Goal: Transaction & Acquisition: Purchase product/service

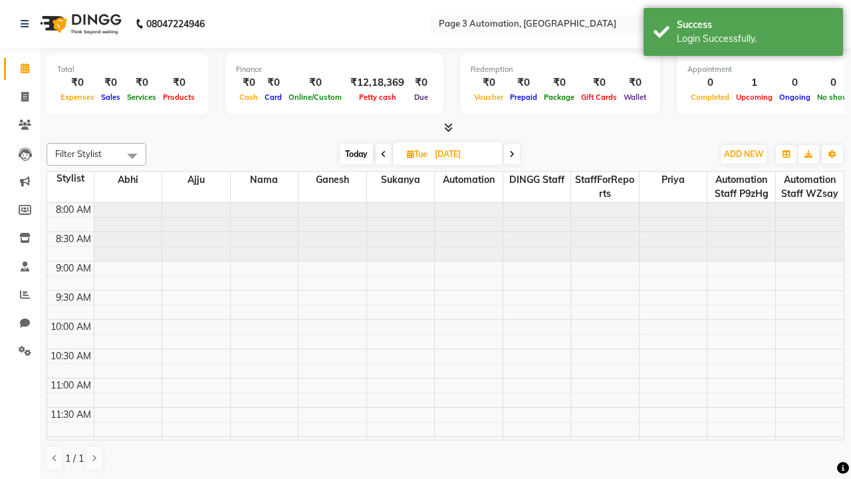
click at [355, 154] on span "Today" at bounding box center [356, 154] width 33 height 21
type input "[DATE]"
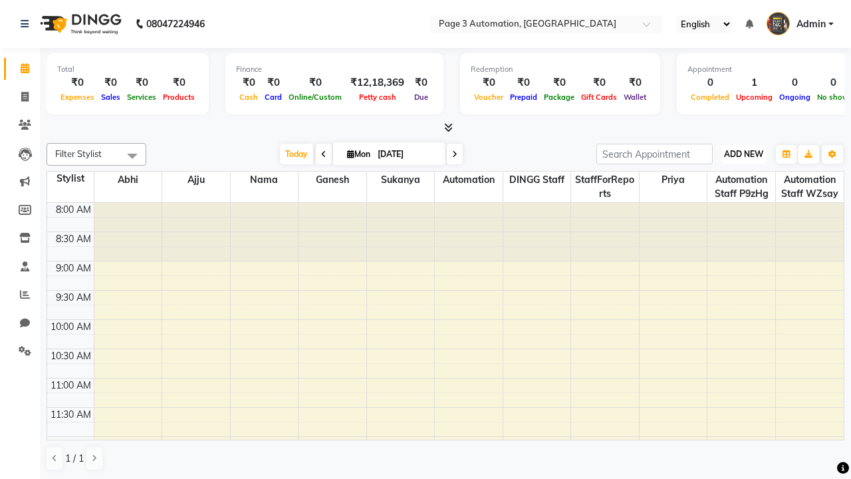
click at [743, 154] on span "ADD NEW" at bounding box center [743, 154] width 39 height 10
click at [0, 0] on button "Add Appointment" at bounding box center [0, 0] width 0 height 0
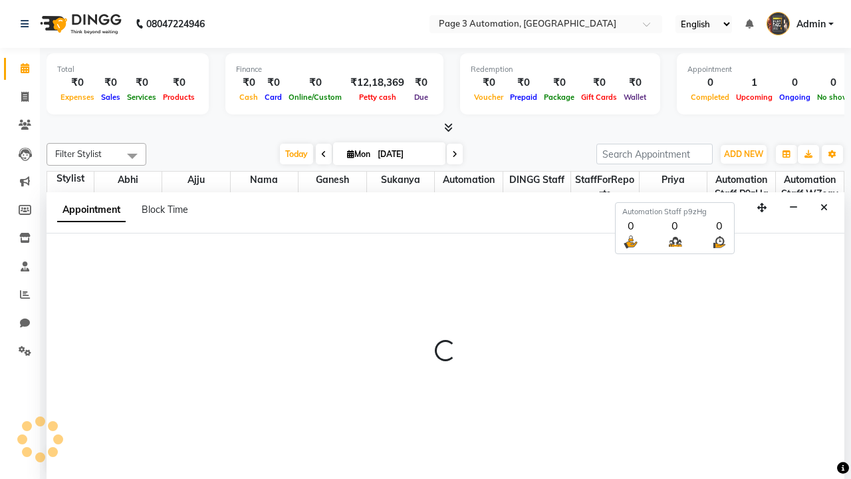
select select "tentative"
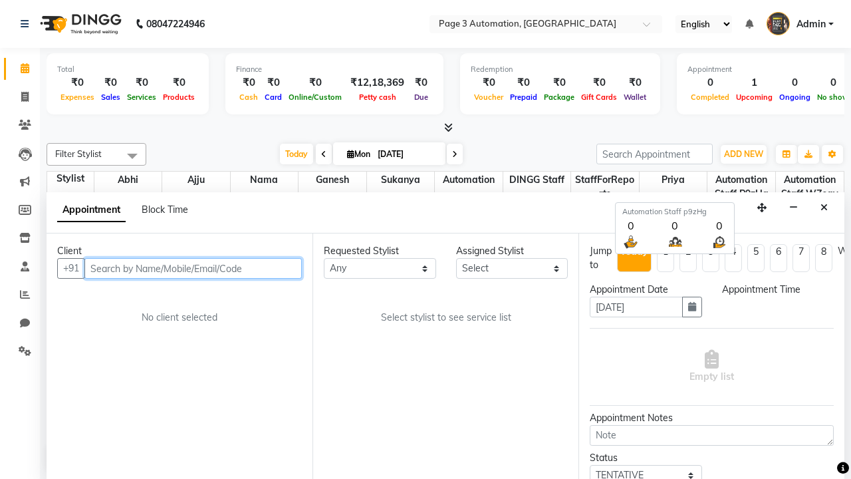
select select "540"
type input "8192346578"
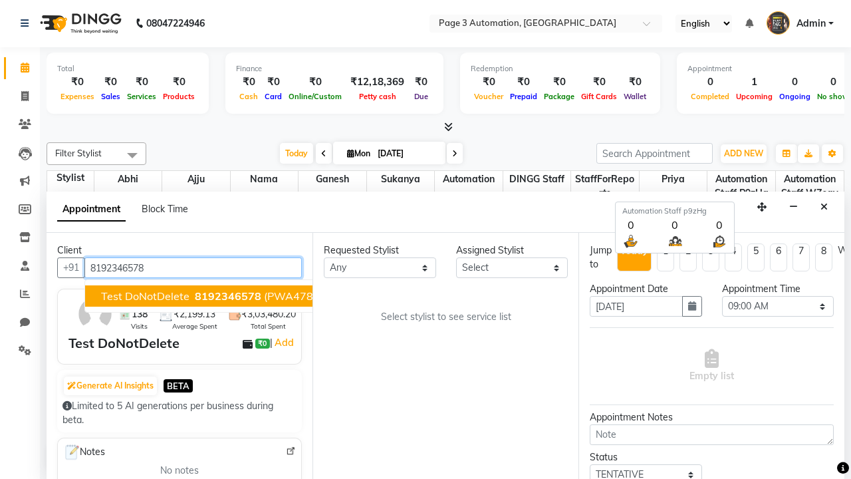
click at [195, 296] on span "8192346578" at bounding box center [228, 295] width 66 height 13
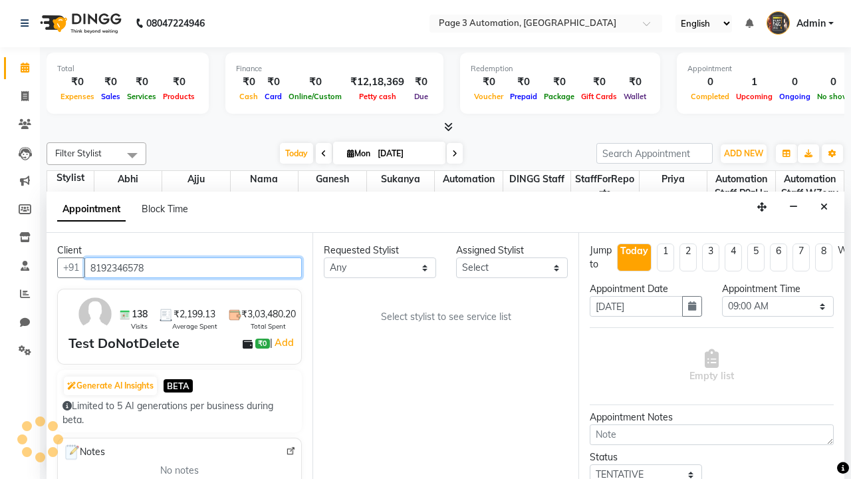
scroll to position [0, 0]
select select "711"
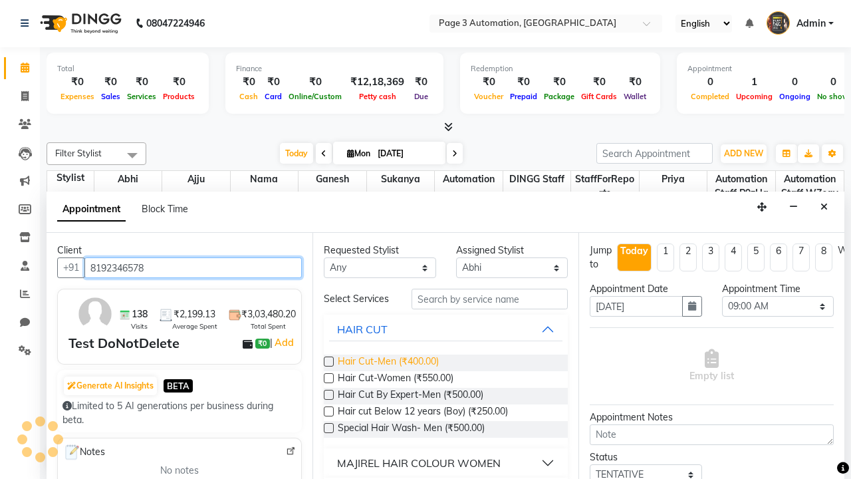
type input "8192346578"
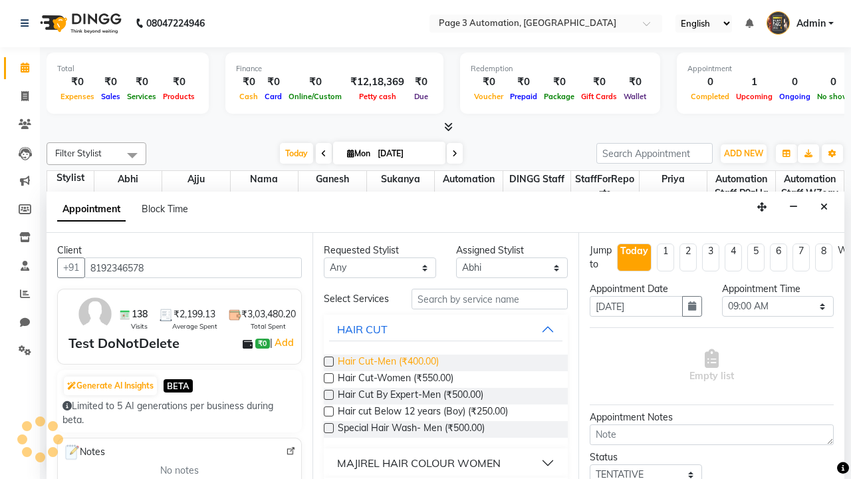
click at [388, 362] on span "Hair Cut-Men (₹400.00)" at bounding box center [388, 362] width 101 height 17
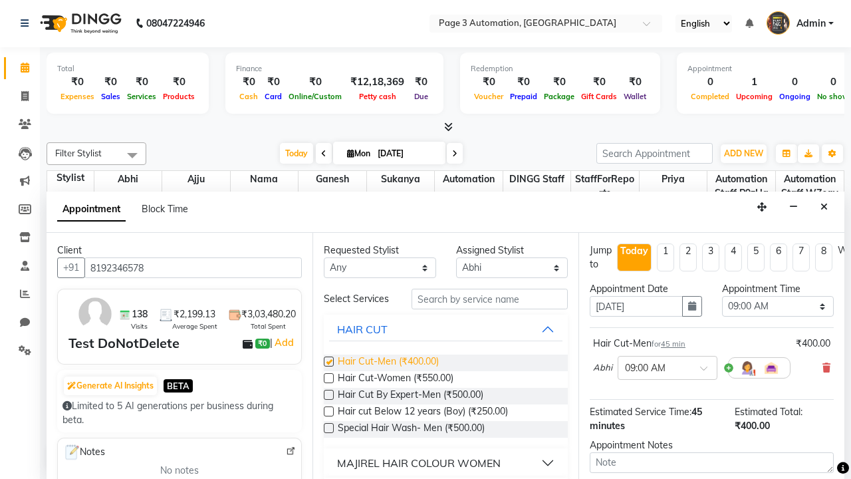
checkbox input "false"
select select "945"
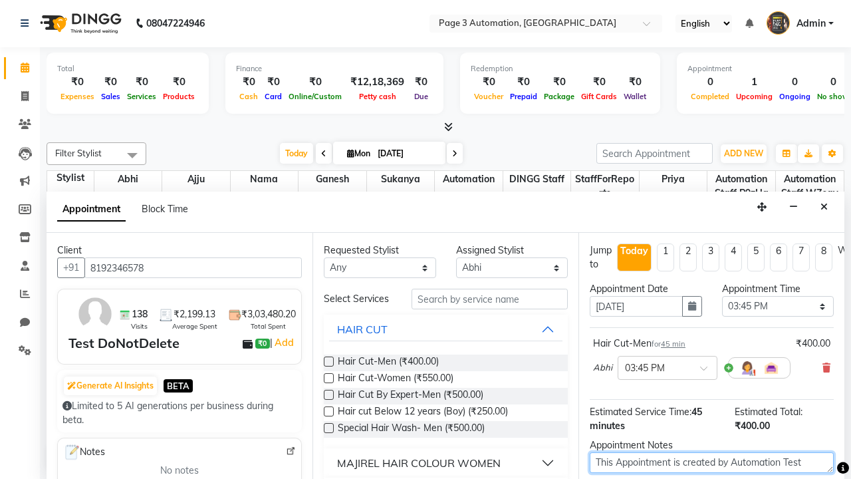
type textarea "This Appointment is created by Automation Test"
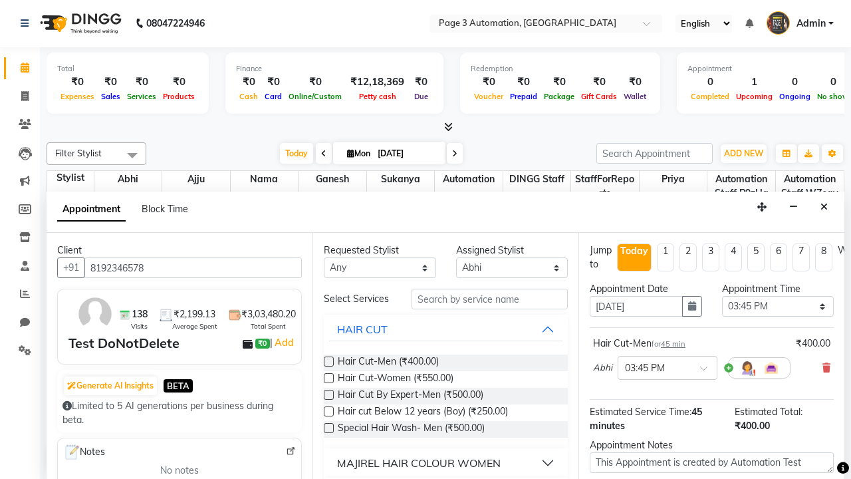
checkbox input "false"
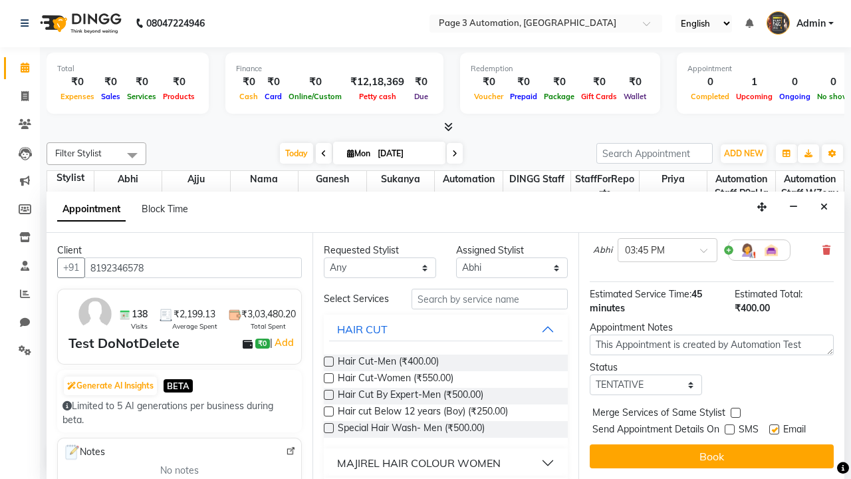
click at [774, 429] on label at bounding box center [774, 429] width 10 height 10
click at [774, 429] on input "checkbox" at bounding box center [773, 430] width 9 height 9
checkbox input "false"
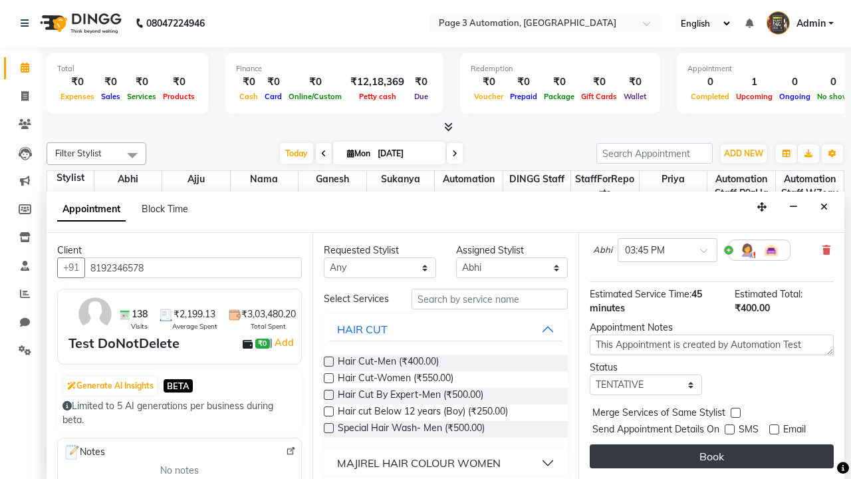
click at [711, 456] on button "Book" at bounding box center [712, 456] width 244 height 24
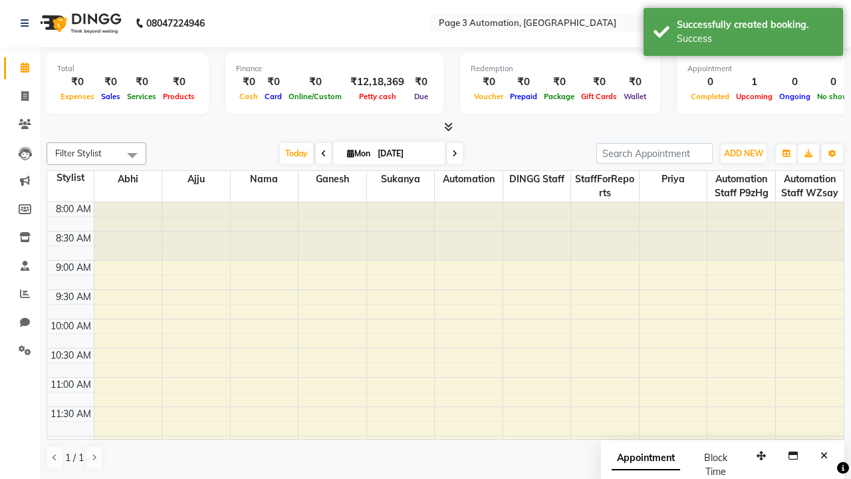
scroll to position [0, 0]
click at [743, 34] on div "Success" at bounding box center [755, 39] width 156 height 14
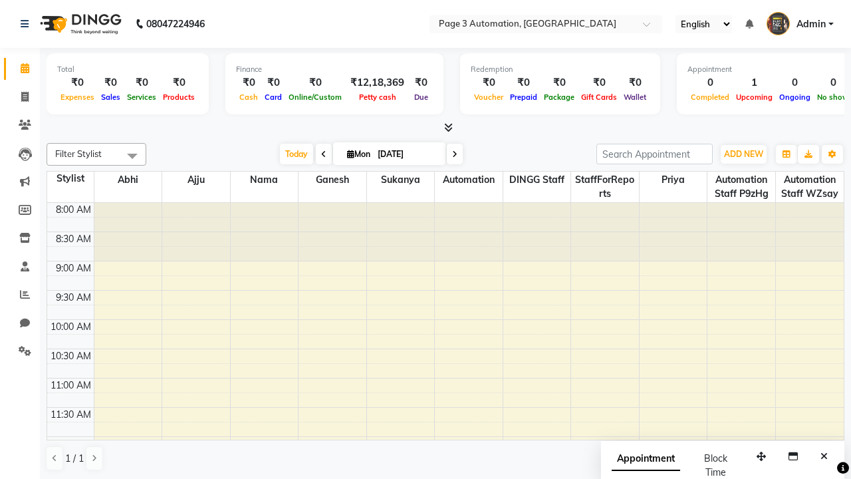
click at [132, 156] on span at bounding box center [132, 155] width 27 height 25
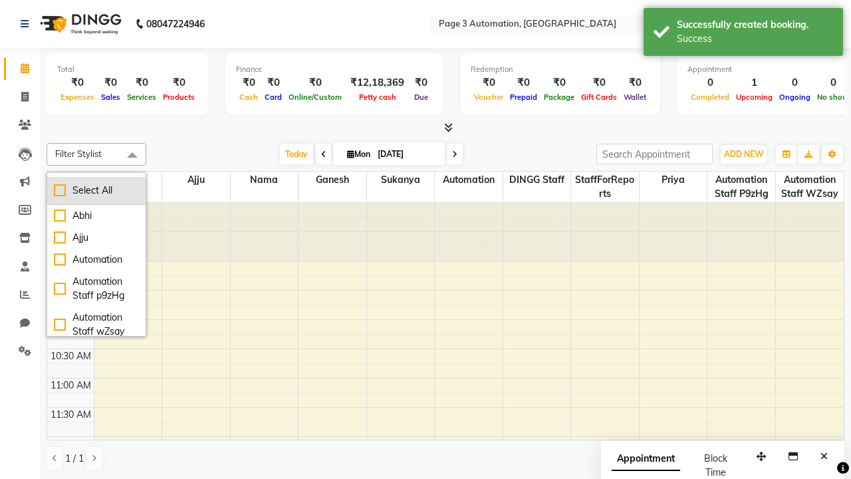
click at [96, 190] on div "Select All" at bounding box center [96, 190] width 85 height 14
checkbox input "true"
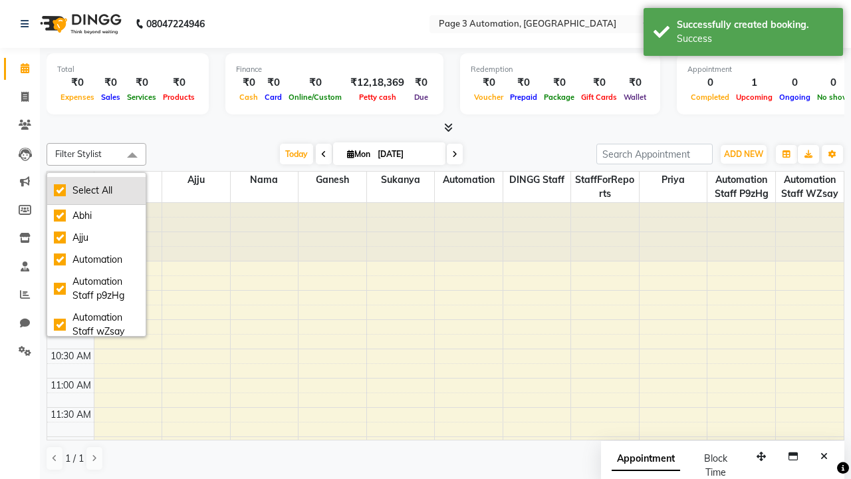
checkbox input "true"
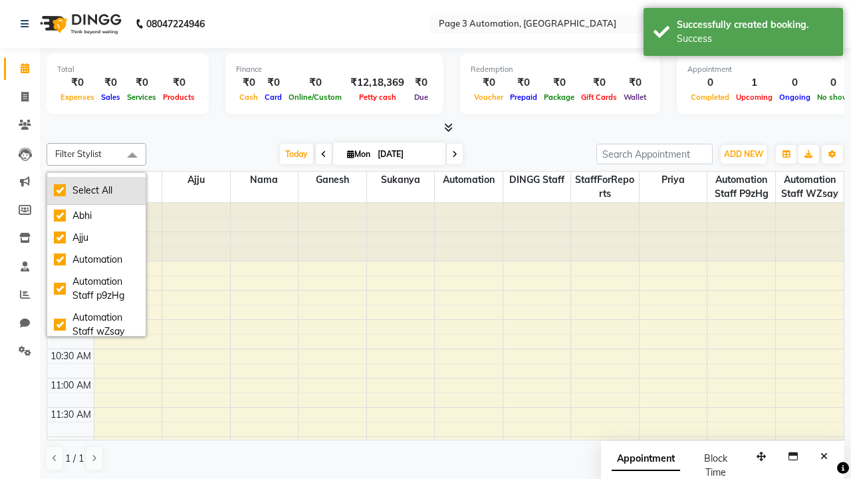
checkbox input "true"
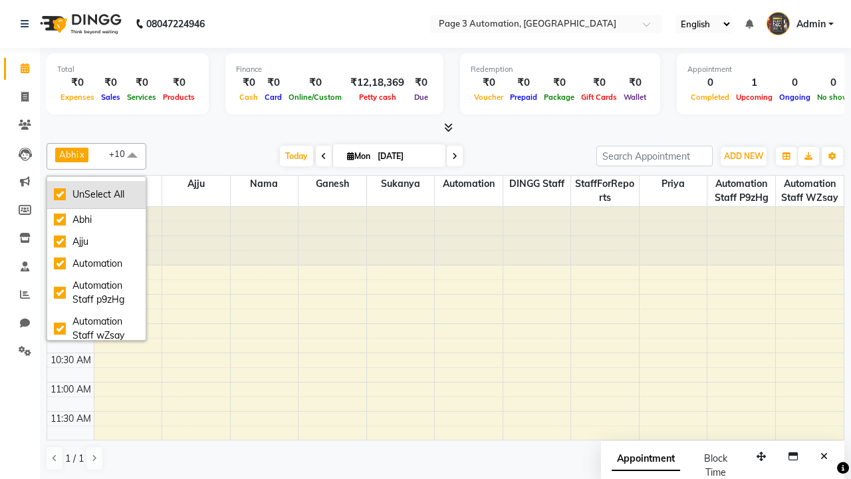
click at [96, 194] on div "UnSelect All" at bounding box center [96, 194] width 85 height 14
checkbox input "false"
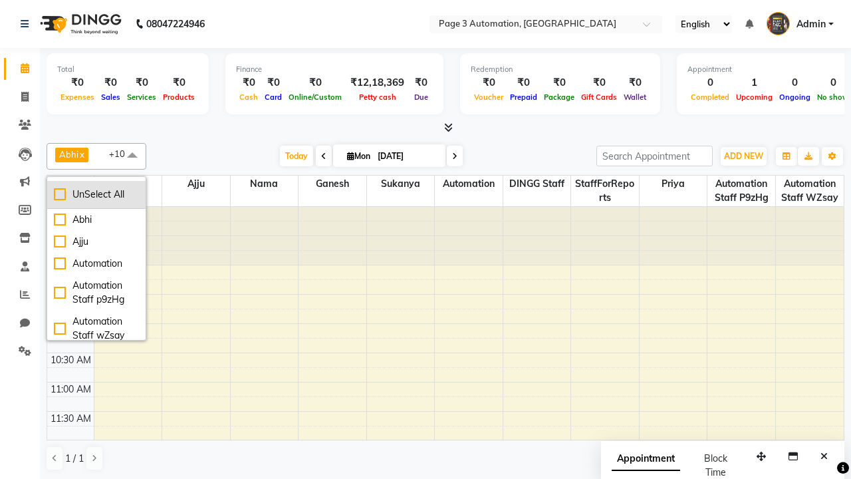
checkbox input "false"
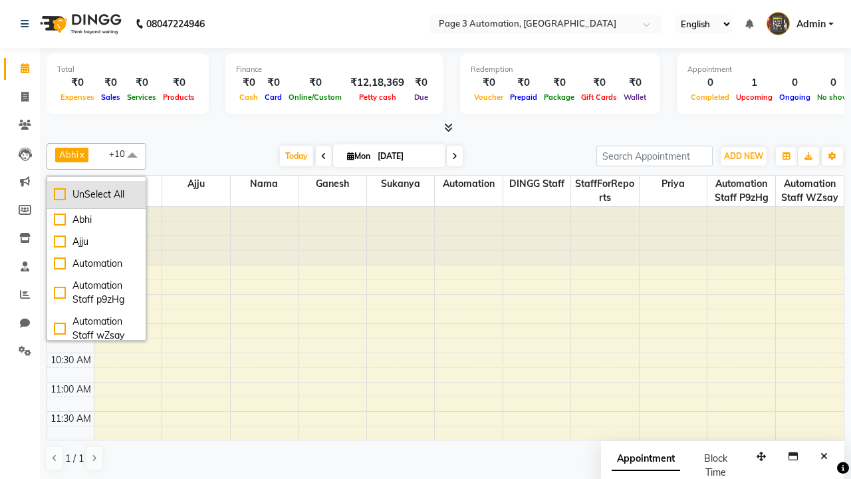
checkbox input "false"
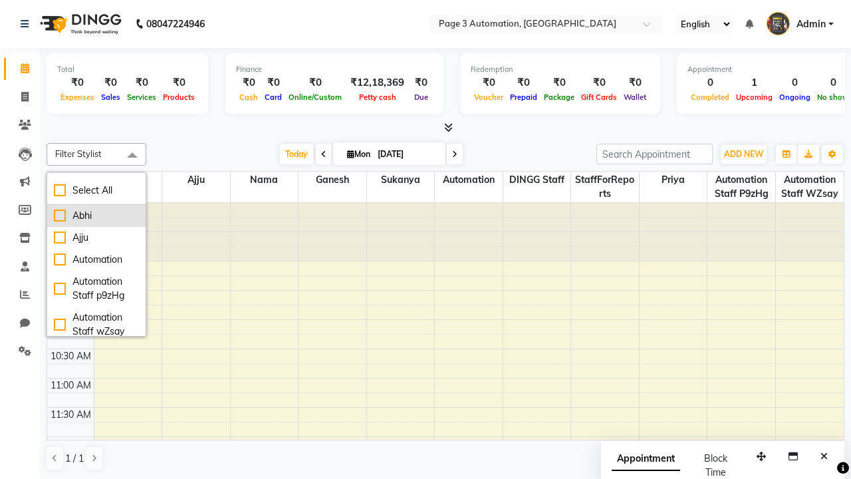
click at [96, 215] on div "Abhi" at bounding box center [96, 216] width 85 height 14
checkbox input "true"
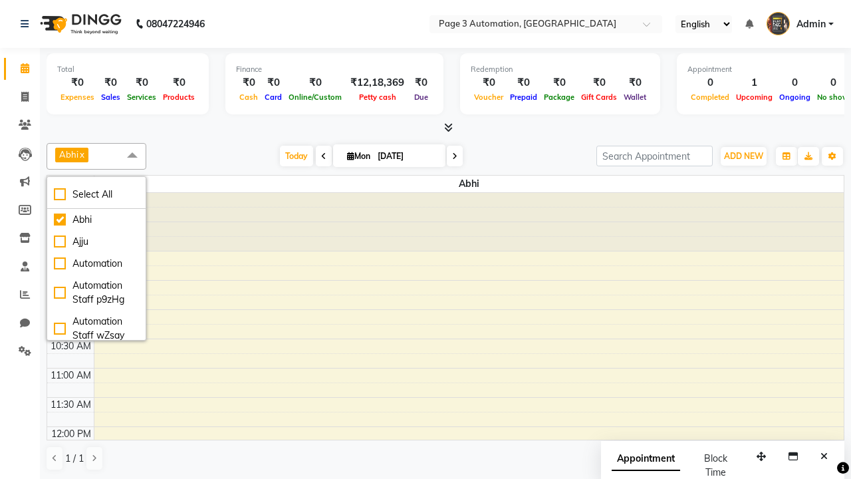
click at [132, 156] on span at bounding box center [132, 155] width 27 height 25
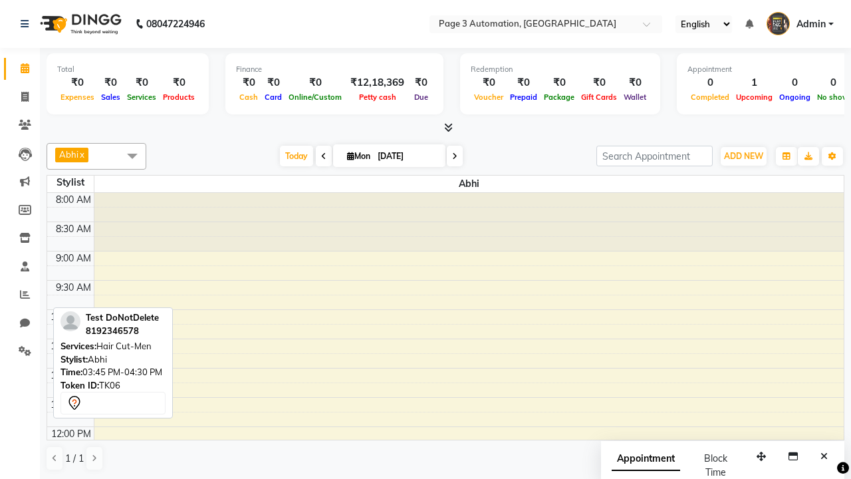
scroll to position [352, 0]
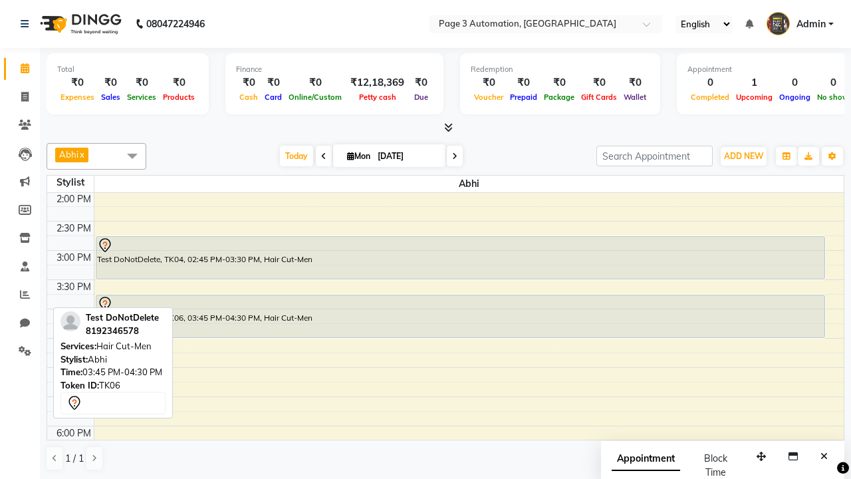
click at [460, 316] on div "Test DoNotDelete, TK06, 03:45 PM-04:30 PM, Hair Cut-Men" at bounding box center [460, 316] width 728 height 42
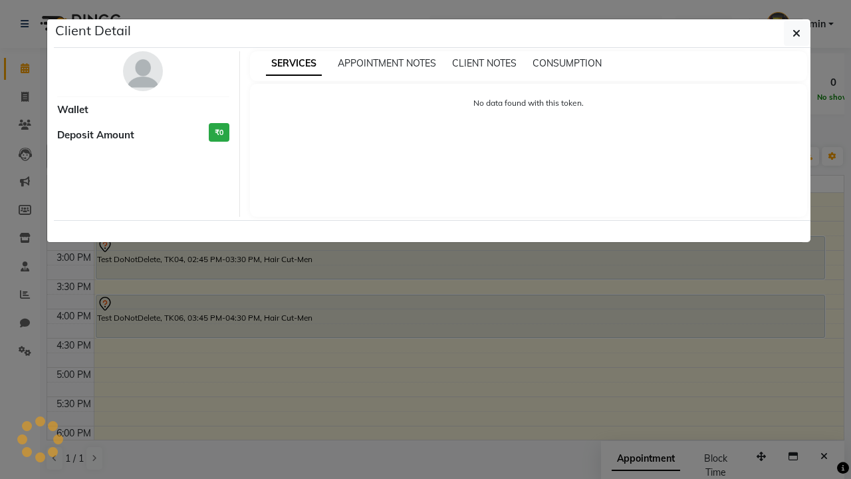
select select "7"
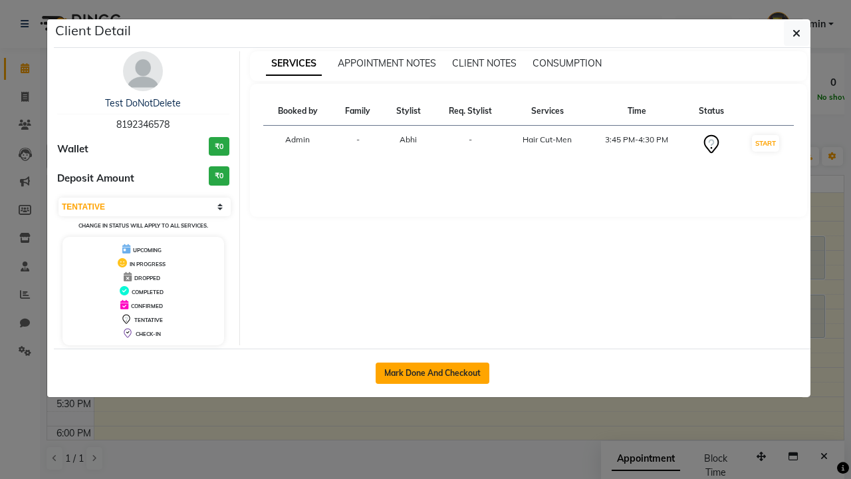
click at [432, 372] on button "Mark Done And Checkout" at bounding box center [433, 372] width 114 height 21
select select "2774"
select select "service"
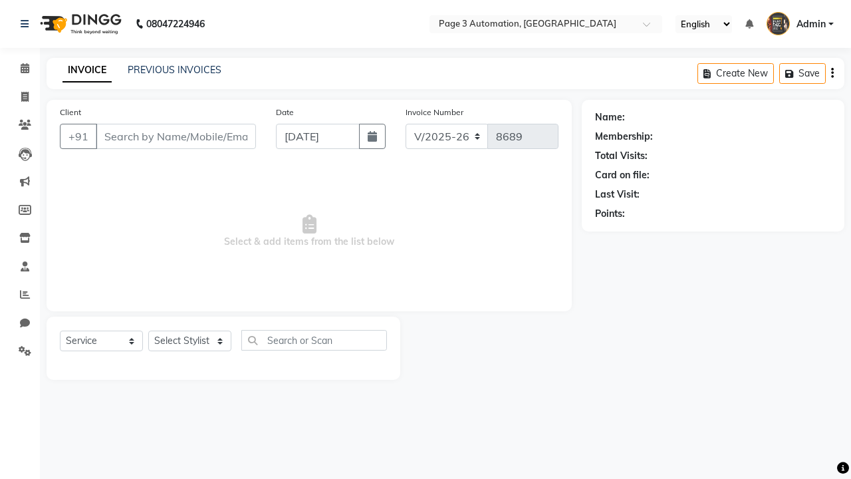
type input "8192346578"
select select "711"
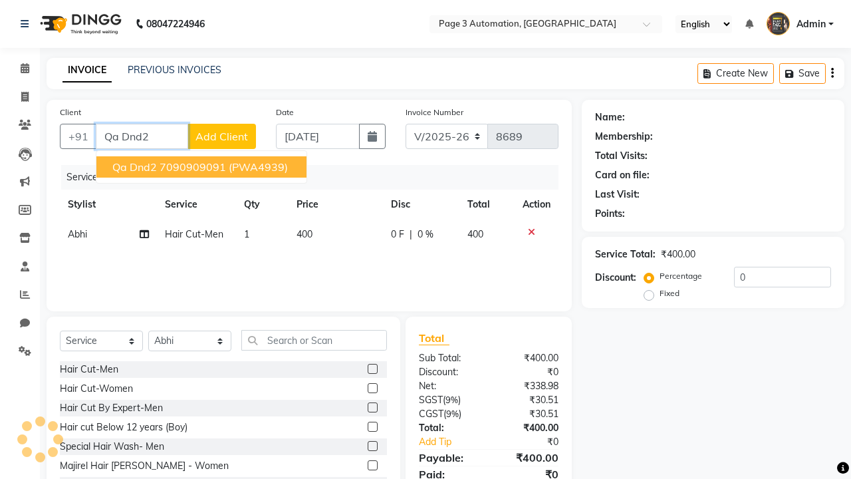
click at [203, 167] on ngb-highlight "7090909091" at bounding box center [193, 166] width 66 height 13
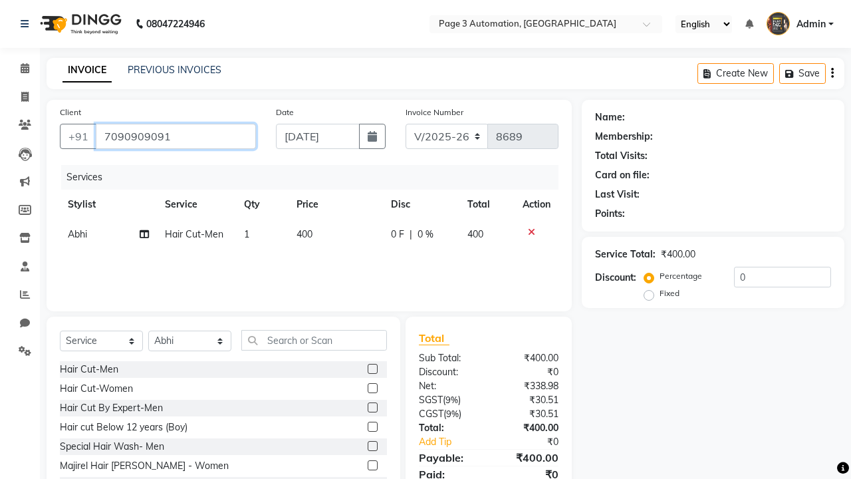
type input "7090909091"
select select "1: Object"
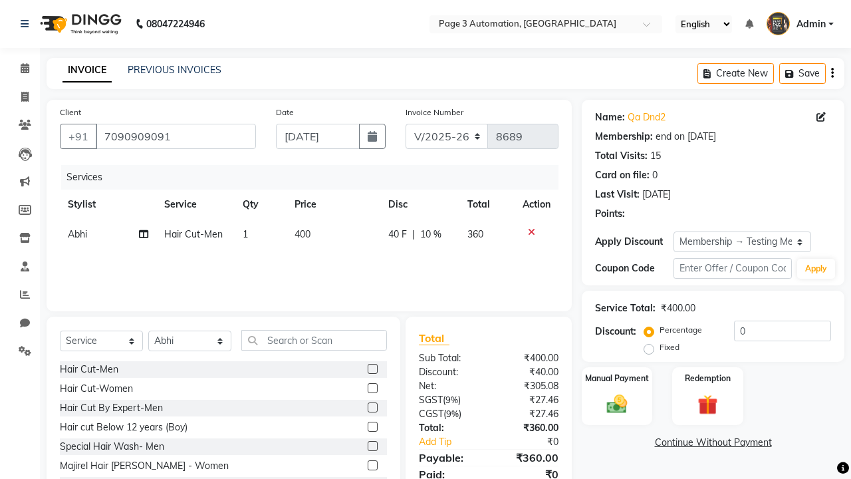
type input "10"
click at [617, 378] on label "Manual Payment" at bounding box center [617, 377] width 66 height 13
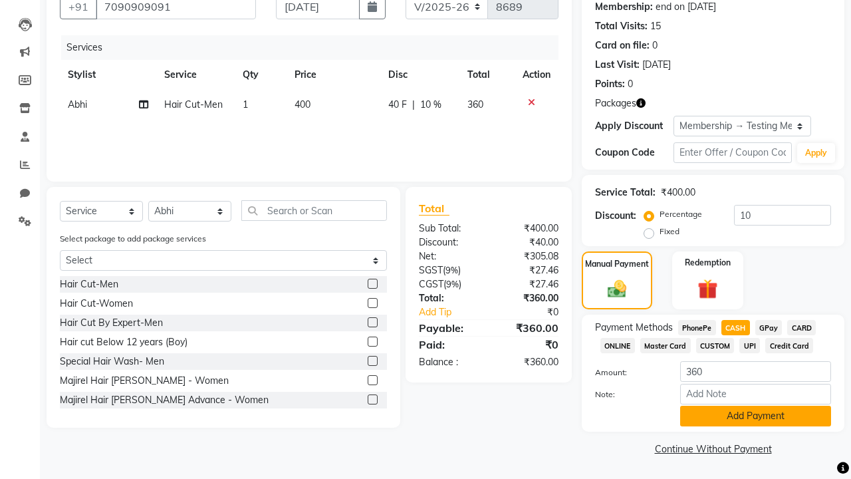
click at [755, 415] on button "Add Payment" at bounding box center [755, 415] width 151 height 21
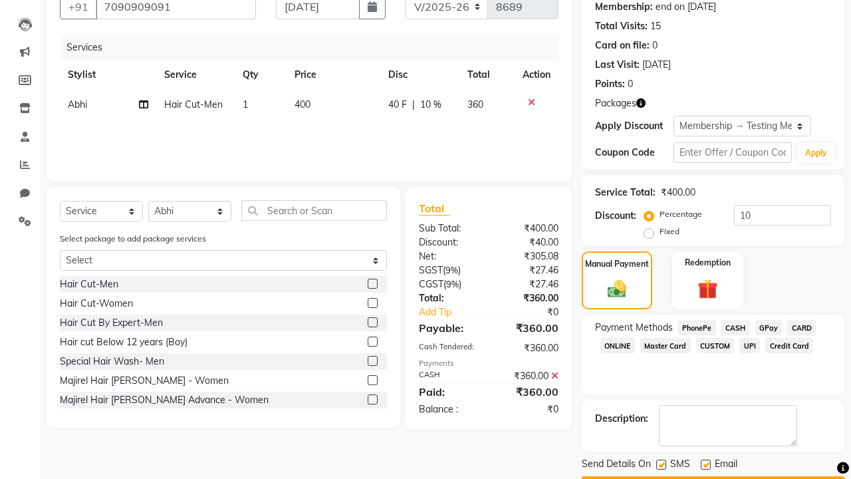
click at [661, 464] on label at bounding box center [661, 464] width 10 height 10
click at [661, 464] on input "checkbox" at bounding box center [660, 465] width 9 height 9
checkbox input "false"
click at [705, 464] on label at bounding box center [706, 464] width 10 height 10
click at [705, 464] on input "checkbox" at bounding box center [705, 465] width 9 height 9
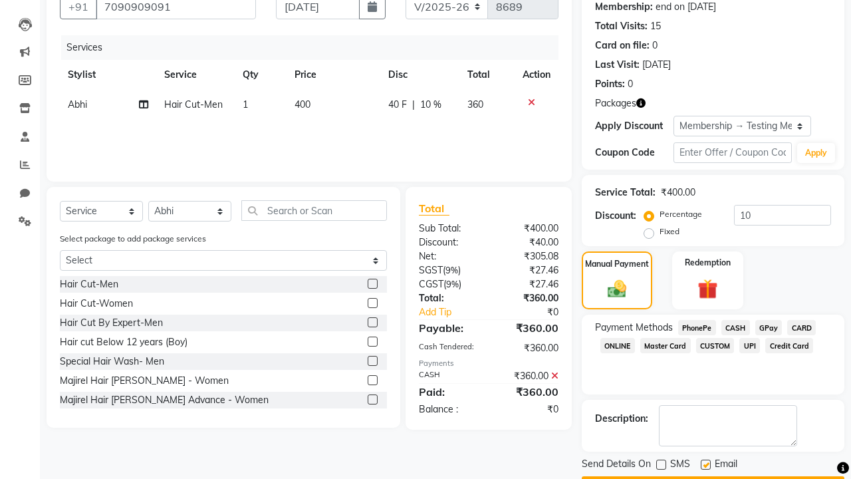
checkbox input "false"
click at [713, 476] on button "Checkout" at bounding box center [713, 486] width 263 height 21
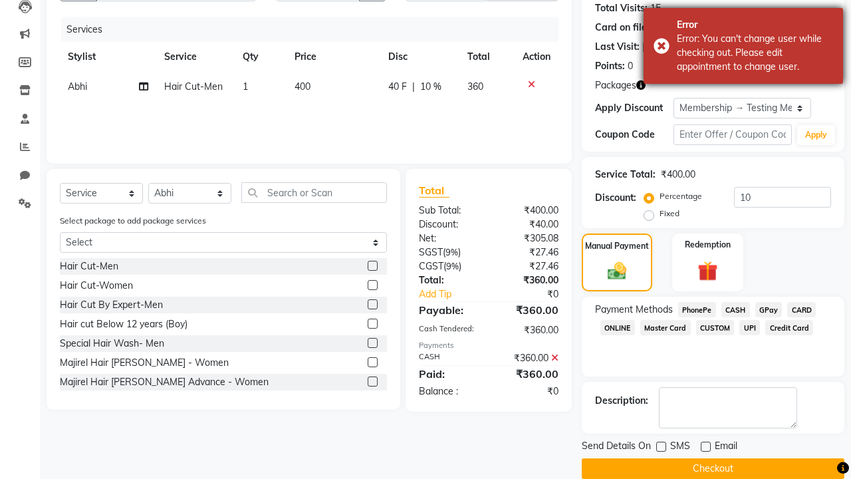
click at [743, 46] on div "Error: You can't change user while checking out. Please edit appointment to cha…" at bounding box center [755, 53] width 156 height 42
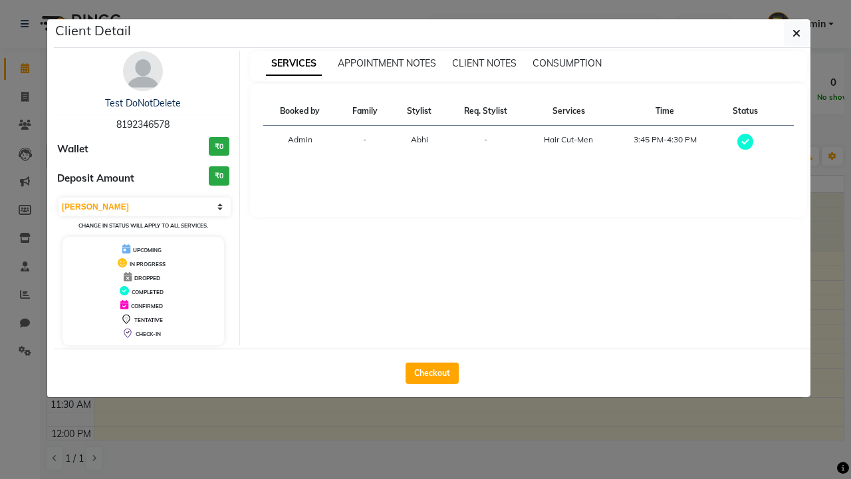
scroll to position [352, 0]
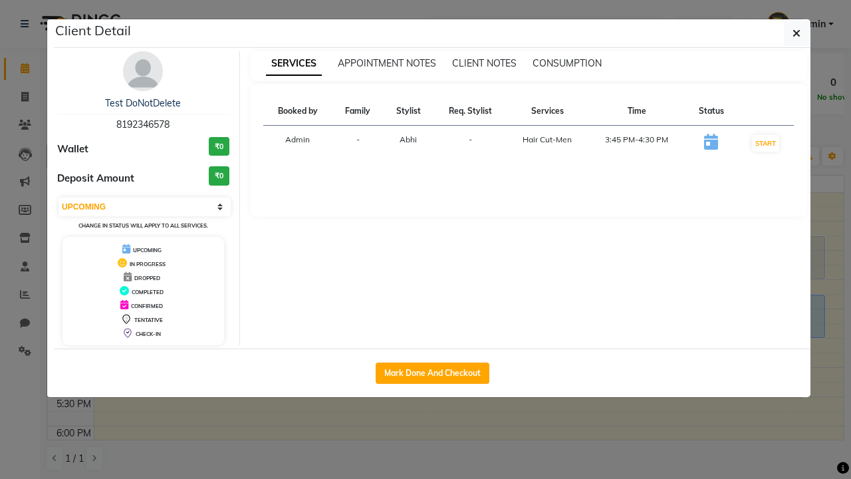
select select "2"
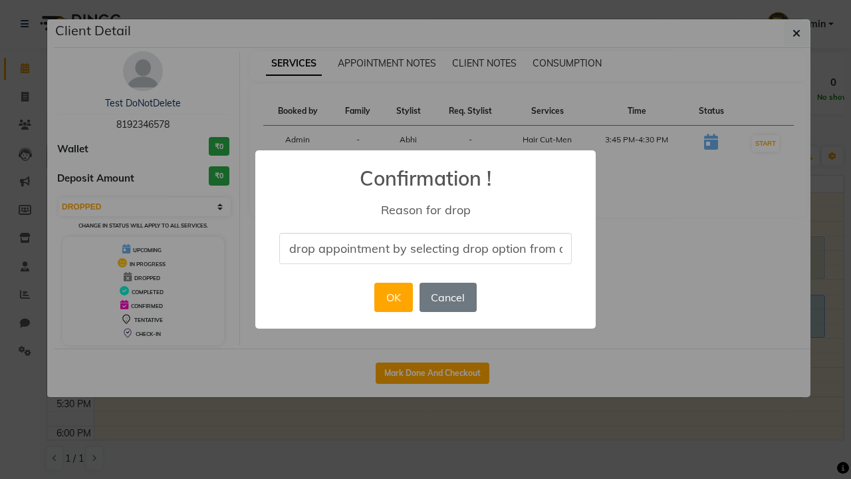
scroll to position [0, 55]
type input "drop appointment by selecting drop option from dropdown"
click at [393, 297] on button "OK" at bounding box center [393, 297] width 38 height 29
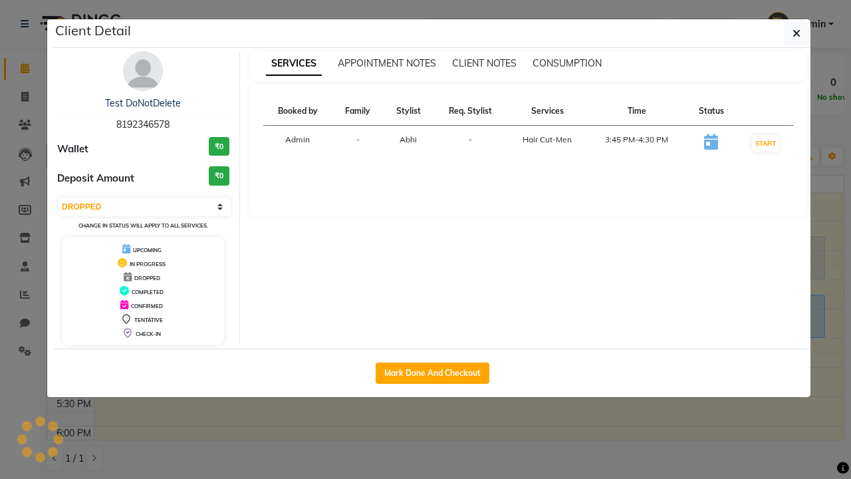
scroll to position [0, 0]
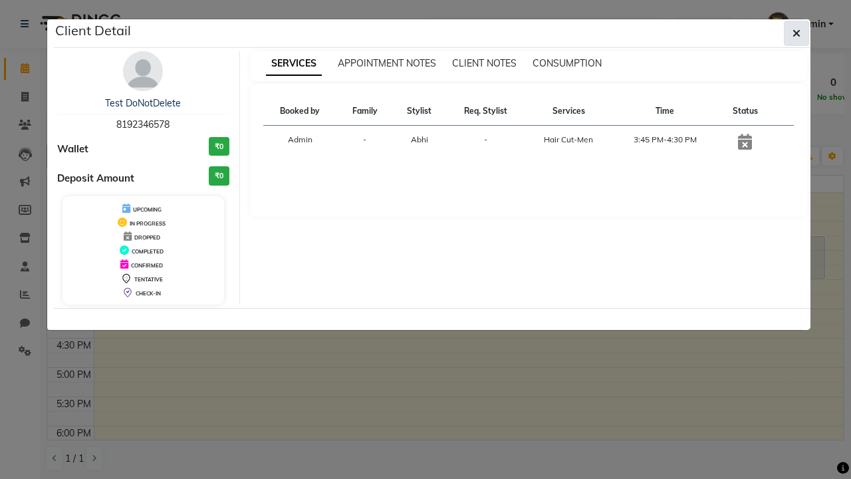
click at [796, 33] on icon "button" at bounding box center [796, 33] width 8 height 11
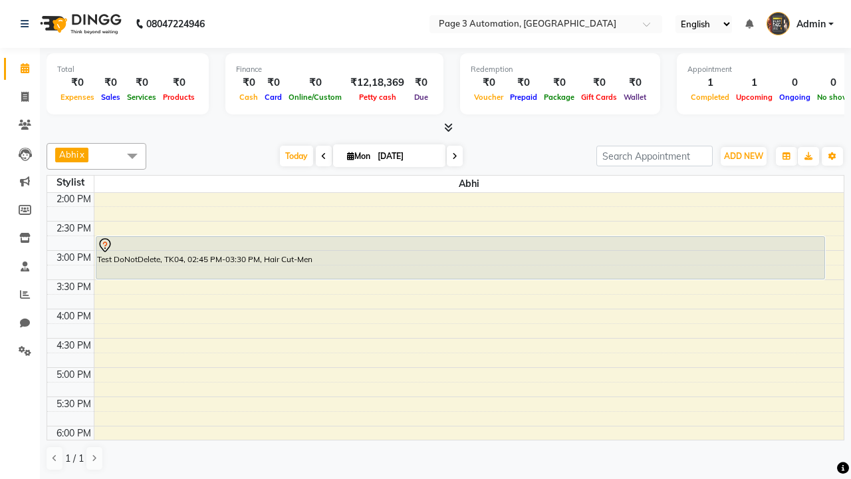
click at [132, 156] on span at bounding box center [132, 155] width 27 height 25
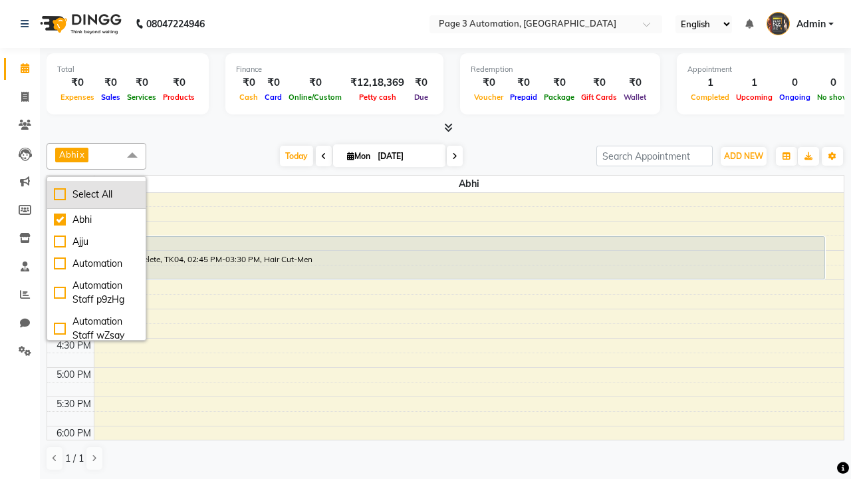
click at [96, 194] on div "Select All" at bounding box center [96, 194] width 85 height 14
checkbox input "true"
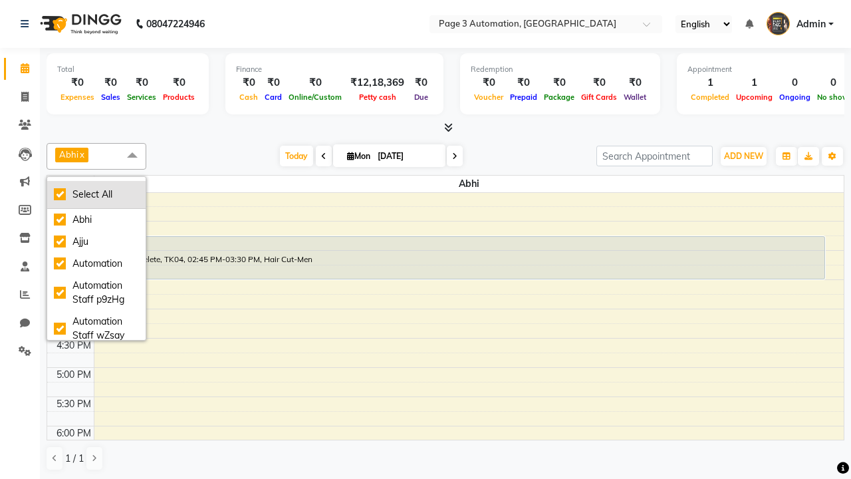
checkbox input "true"
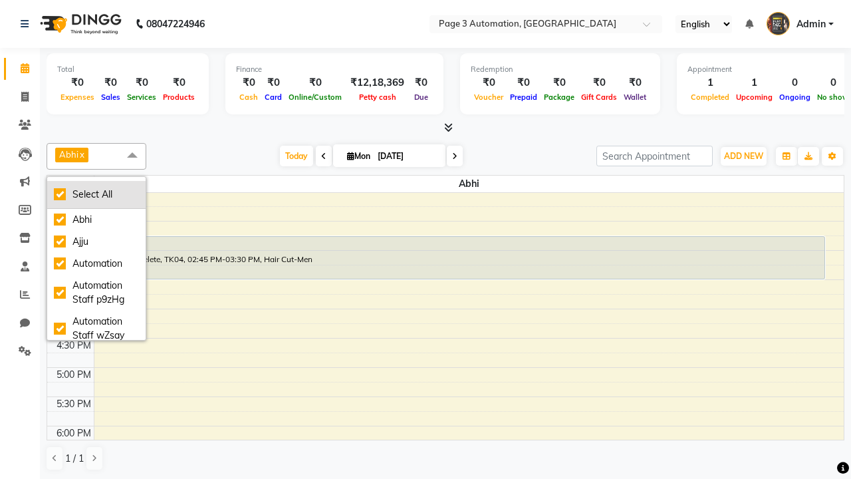
checkbox input "true"
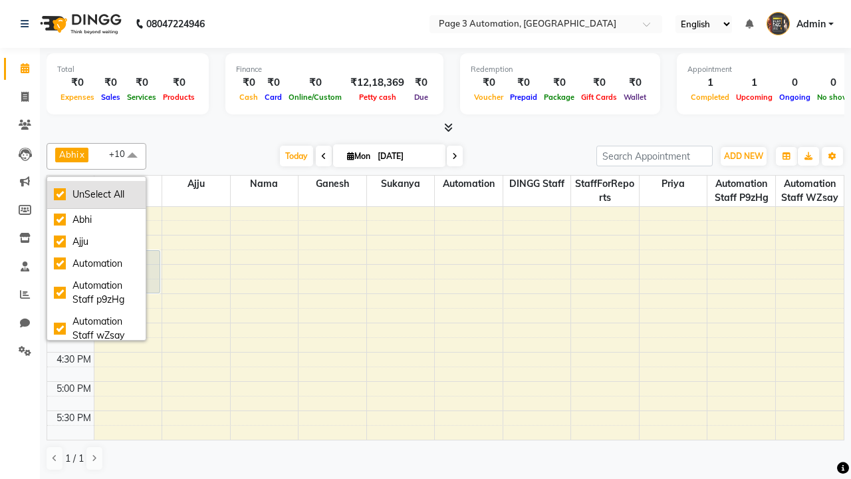
click at [96, 194] on div "UnSelect All" at bounding box center [96, 194] width 85 height 14
checkbox input "false"
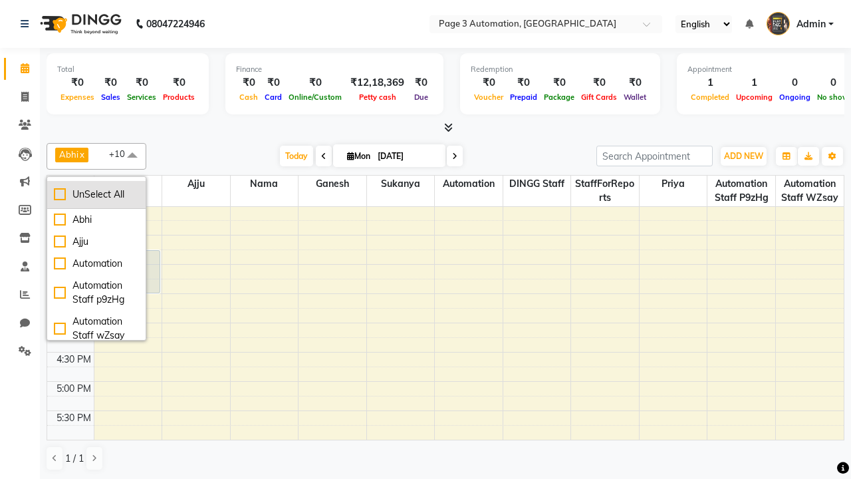
checkbox input "false"
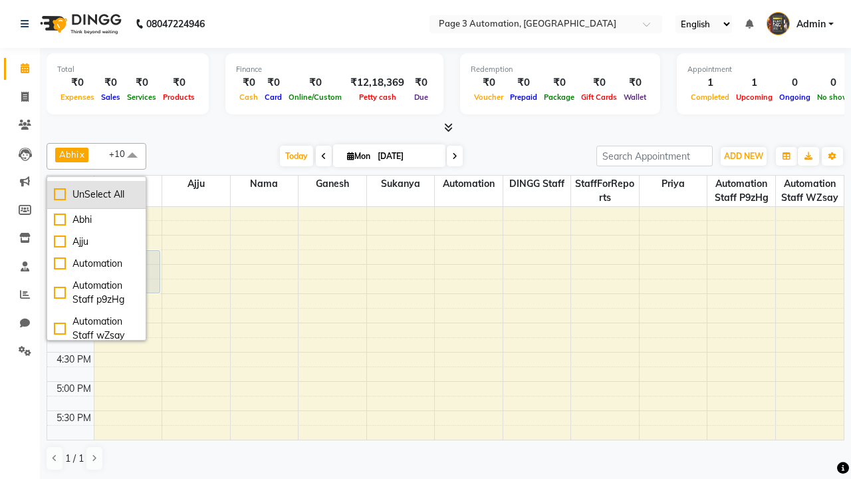
checkbox input "false"
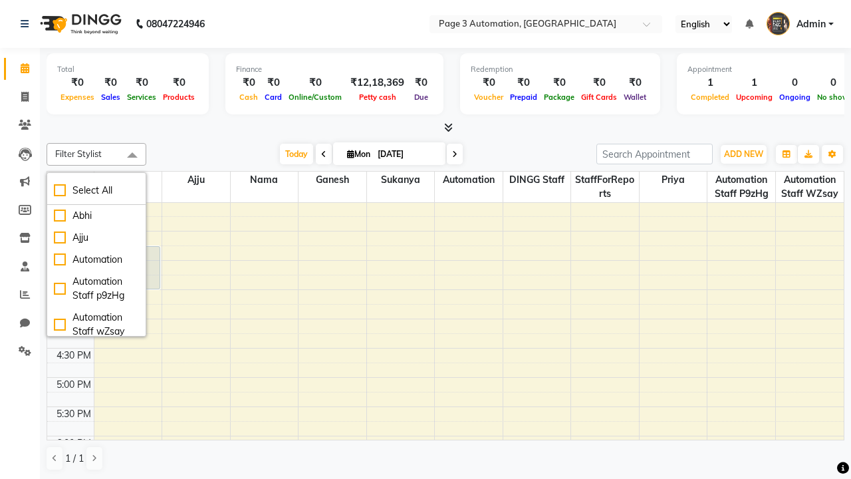
click at [132, 156] on span at bounding box center [132, 155] width 27 height 25
click at [800, 24] on span "Admin" at bounding box center [810, 24] width 29 height 14
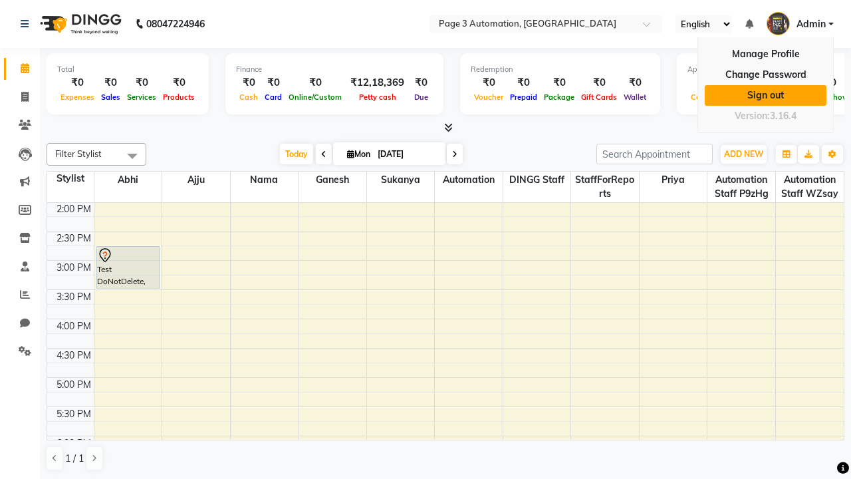
click at [765, 95] on link "Sign out" at bounding box center [766, 95] width 122 height 21
